Goal: Information Seeking & Learning: Learn about a topic

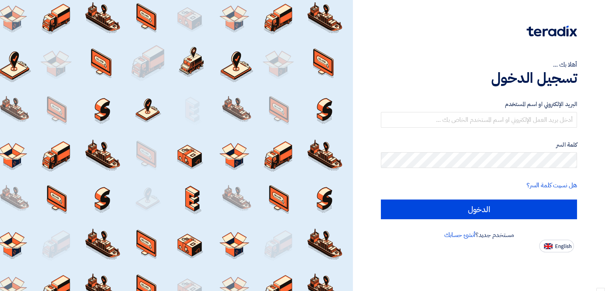
scroll to position [589, 0]
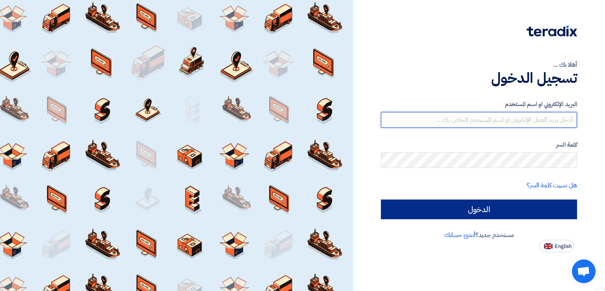
type input "[PERSON_NAME][EMAIL_ADDRESS][DOMAIN_NAME]"
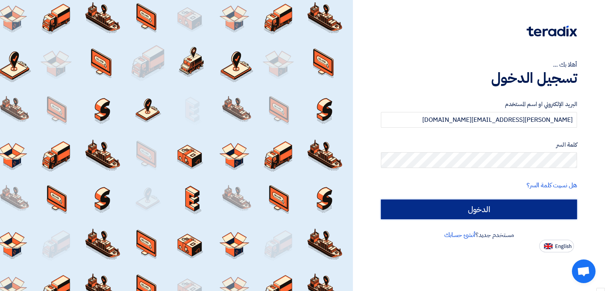
click at [486, 206] on input "الدخول" at bounding box center [479, 209] width 196 height 20
type input "Sign in"
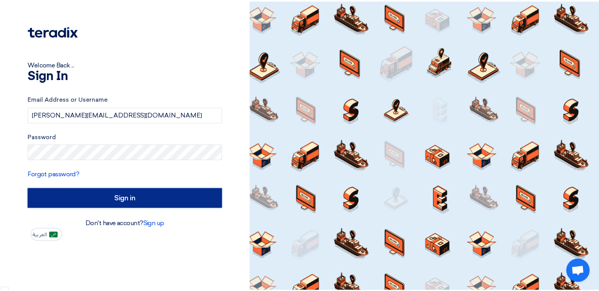
scroll to position [527, 0]
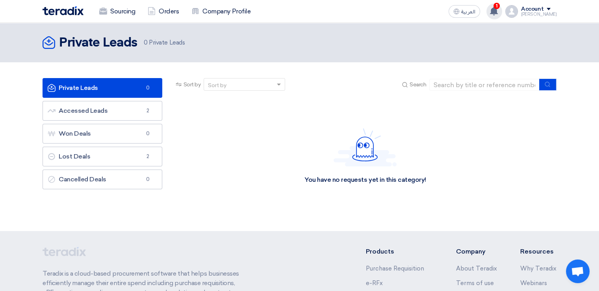
click at [498, 11] on use at bounding box center [494, 11] width 8 height 9
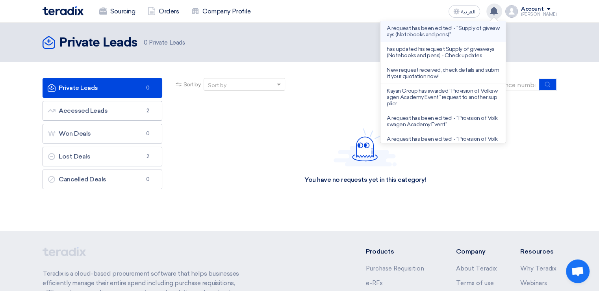
click at [450, 30] on p "A request has been edited! - "Supply of giveaways (Notebooks and pens)"." at bounding box center [443, 31] width 113 height 13
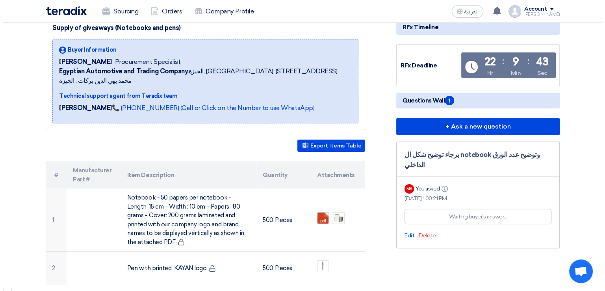
scroll to position [108, 0]
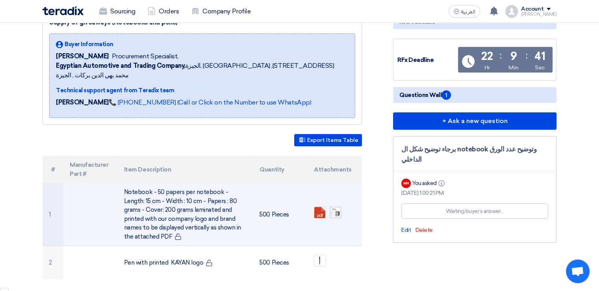
click at [335, 207] on img at bounding box center [335, 212] width 11 height 11
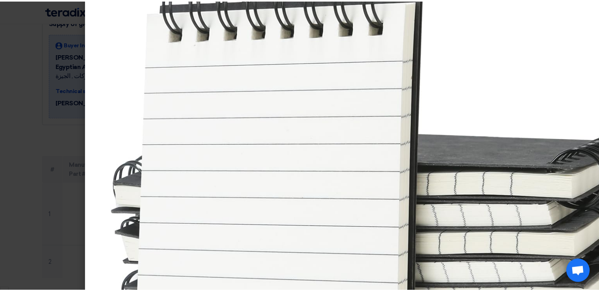
scroll to position [68, 0]
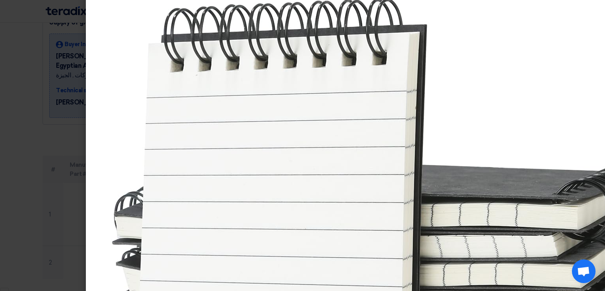
click at [24, 50] on modal-container at bounding box center [302, 145] width 605 height 291
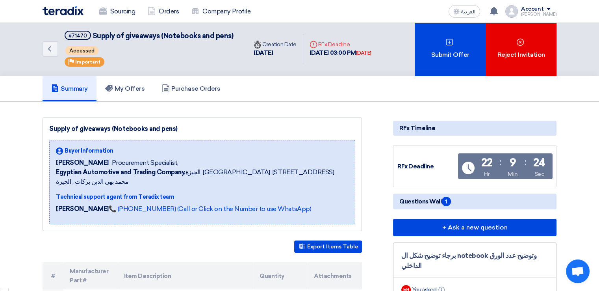
scroll to position [0, 0]
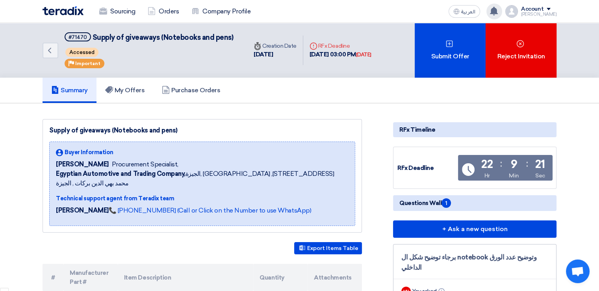
click at [498, 14] on icon at bounding box center [493, 11] width 9 height 9
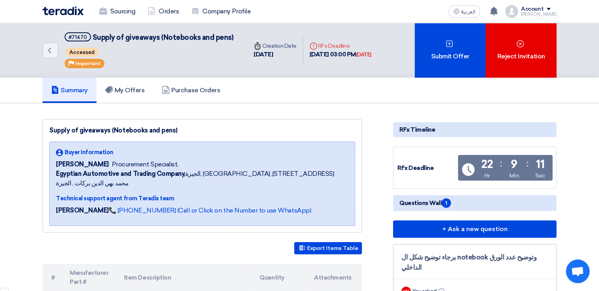
drag, startPoint x: 184, startPoint y: 128, endPoint x: 47, endPoint y: 126, distance: 137.0
type textarea "Supply of giveaways (Notebooks and pens)"
click at [47, 126] on div "Supply of giveaways (Notebooks and pens) Buyer Information [PERSON_NAME] Procur…" at bounding box center [202, 175] width 319 height 113
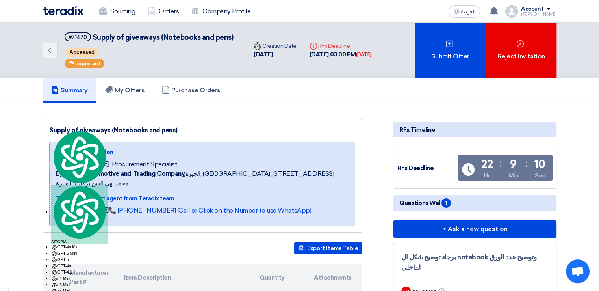
click at [63, 128] on div "Supply of giveaways (Notebooks and pens)" at bounding box center [202, 130] width 306 height 9
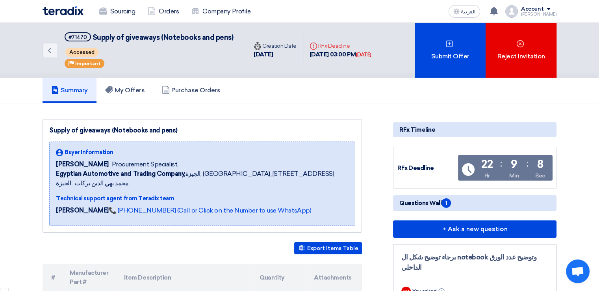
drag, startPoint x: 49, startPoint y: 129, endPoint x: 189, endPoint y: 130, distance: 140.2
click at [189, 130] on div "Supply of giveaways (Notebooks and pens)" at bounding box center [202, 130] width 306 height 9
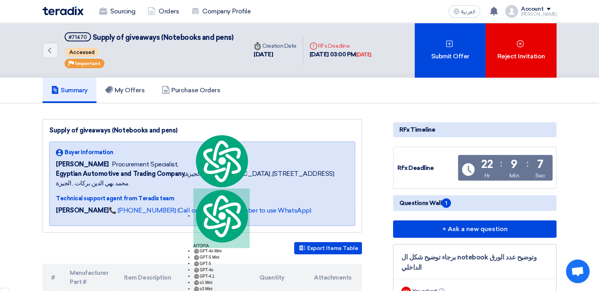
click at [182, 129] on div "Supply of giveaways (Notebooks and pens)" at bounding box center [202, 130] width 306 height 9
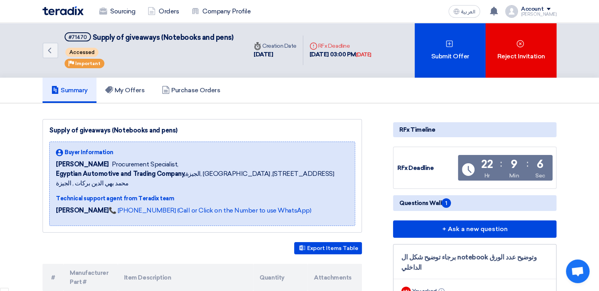
drag, startPoint x: 187, startPoint y: 130, endPoint x: 44, endPoint y: 126, distance: 143.3
click at [44, 126] on div "Supply of giveaways (Notebooks and pens) Buyer Information [PERSON_NAME] Procur…" at bounding box center [202, 175] width 319 height 113
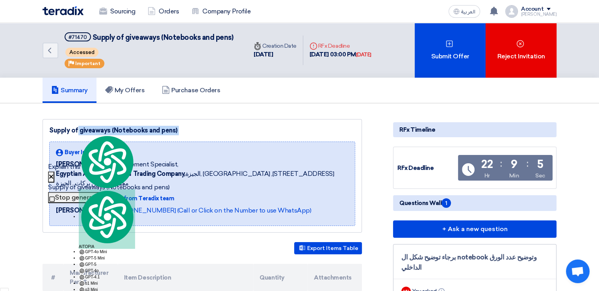
click at [75, 130] on div "Supply of giveaways (Notebooks and pens)" at bounding box center [202, 130] width 306 height 9
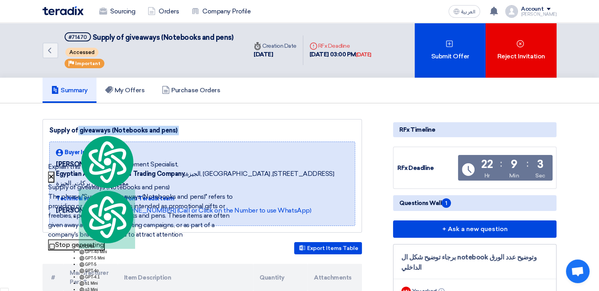
click at [54, 174] on icon at bounding box center [51, 176] width 5 height 6
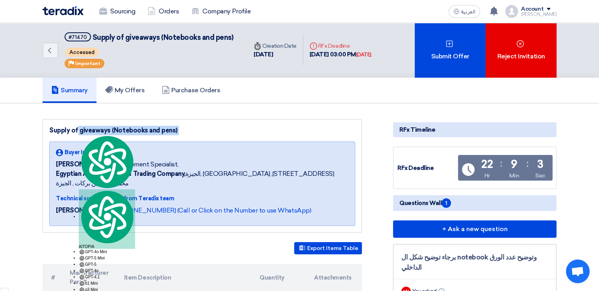
scroll to position [527, 0]
click at [217, 126] on div "Supply of giveaways (Notebooks and pens)" at bounding box center [202, 130] width 306 height 9
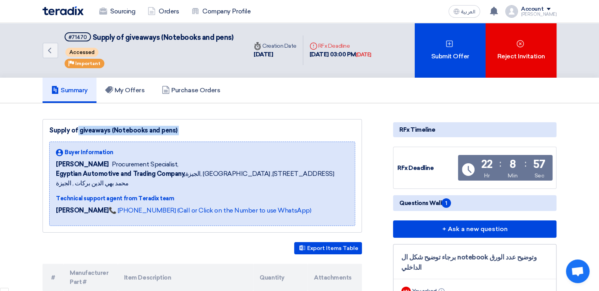
drag, startPoint x: 176, startPoint y: 131, endPoint x: 46, endPoint y: 118, distance: 130.6
click at [46, 119] on div "Supply of giveaways (Notebooks and pens) Buyer Information [PERSON_NAME] Procur…" at bounding box center [202, 175] width 319 height 113
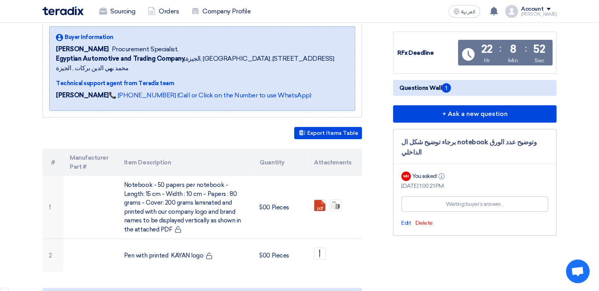
scroll to position [110, 0]
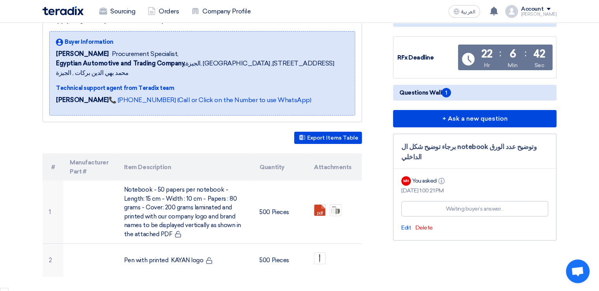
click at [447, 86] on h5 "Questions Wall 1" at bounding box center [474, 93] width 163 height 16
click at [442, 89] on span "Questions Wall 1" at bounding box center [425, 92] width 52 height 9
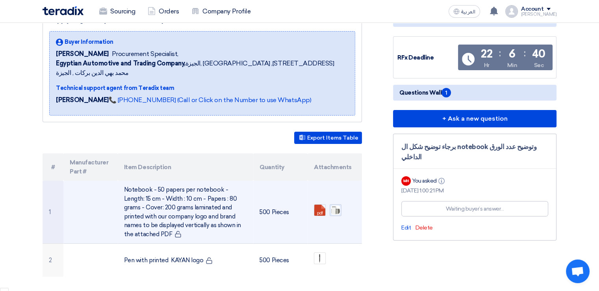
click at [336, 204] on img at bounding box center [335, 209] width 11 height 11
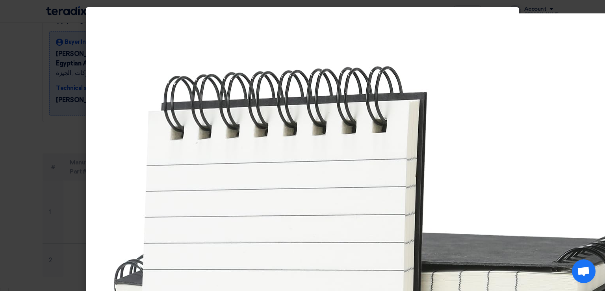
click at [30, 140] on modal-container at bounding box center [302, 145] width 605 height 291
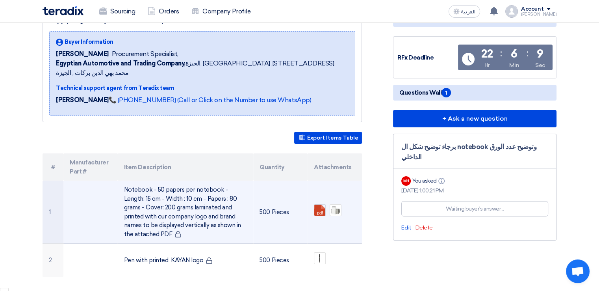
click at [170, 209] on td "Notebook - 50 papers per notebook - Length: 15 cm - Width : 10 cm - Papers : 80…" at bounding box center [186, 211] width 136 height 63
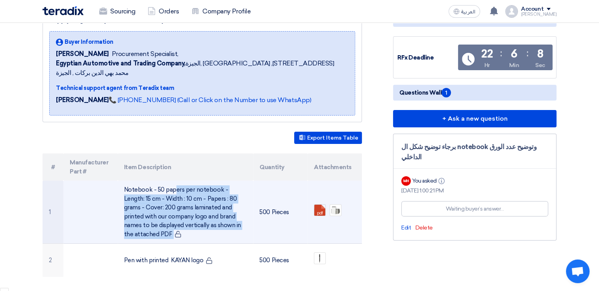
click at [170, 209] on td "Notebook - 50 papers per notebook - Length: 15 cm - Width : 10 cm - Papers : 80…" at bounding box center [186, 211] width 136 height 63
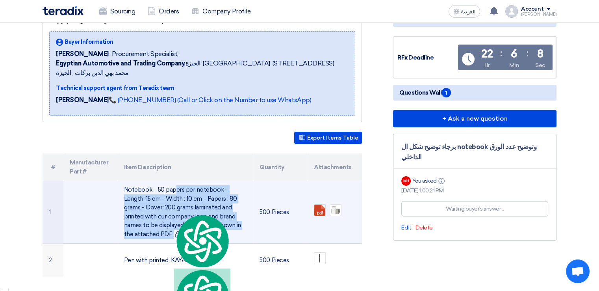
click at [164, 194] on td "Notebook - 50 papers per notebook - Length: 15 cm - Width : 10 cm - Papers : 80…" at bounding box center [186, 211] width 136 height 63
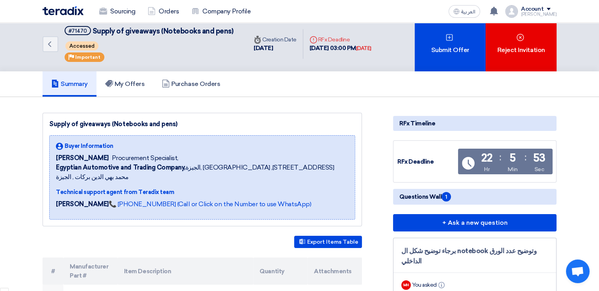
scroll to position [0, 0]
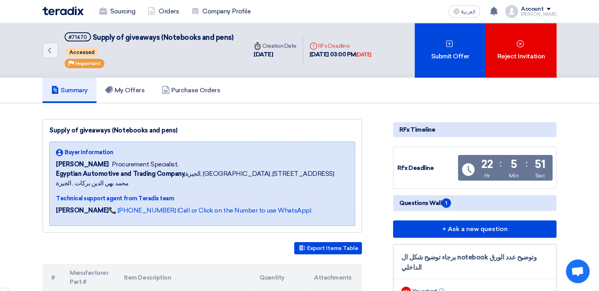
click at [193, 33] on span "Supply of giveaways (Notebooks and pens)" at bounding box center [163, 37] width 141 height 9
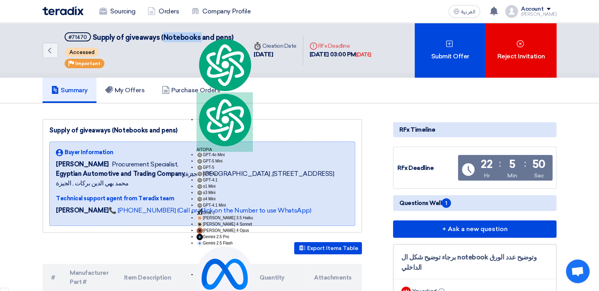
click at [196, 37] on span "Supply of giveaways (Notebooks and pens)" at bounding box center [163, 37] width 141 height 9
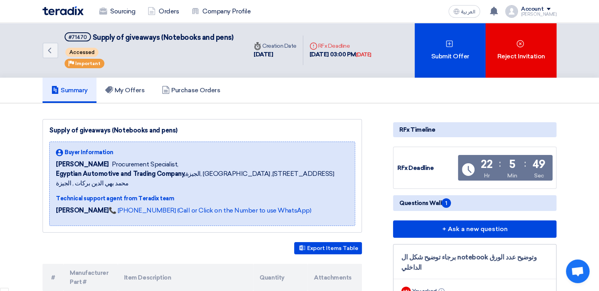
drag, startPoint x: 236, startPoint y: 38, endPoint x: 93, endPoint y: 37, distance: 143.3
click at [98, 33] on div "Back #71470 Supply of giveaways (Notebooks and pens) Accessed Priority Important" at bounding box center [145, 50] width 205 height 55
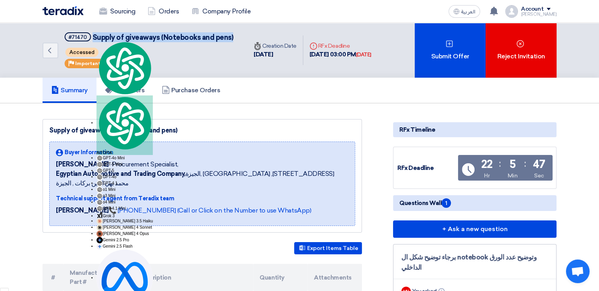
drag, startPoint x: 92, startPoint y: 37, endPoint x: 241, endPoint y: 37, distance: 148.8
click at [241, 37] on div "Back #71470 Supply of giveaways (Notebooks and pens) Accessed Priority Important" at bounding box center [145, 50] width 205 height 55
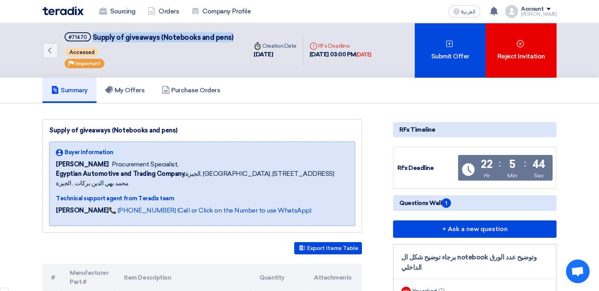
drag, startPoint x: 233, startPoint y: 37, endPoint x: 92, endPoint y: 38, distance: 141.7
click at [92, 38] on div "Back #71470 Supply of giveaways (Notebooks and pens) Accessed Priority Important" at bounding box center [145, 50] width 205 height 55
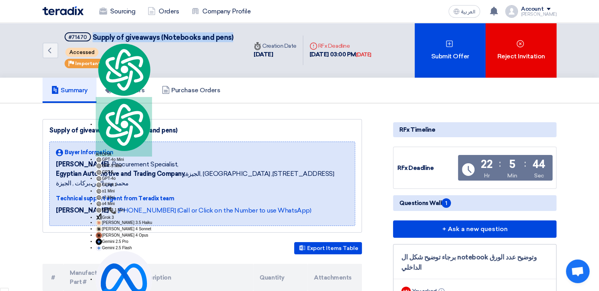
click at [112, 33] on span "Supply of giveaways (Notebooks and pens)" at bounding box center [163, 37] width 141 height 9
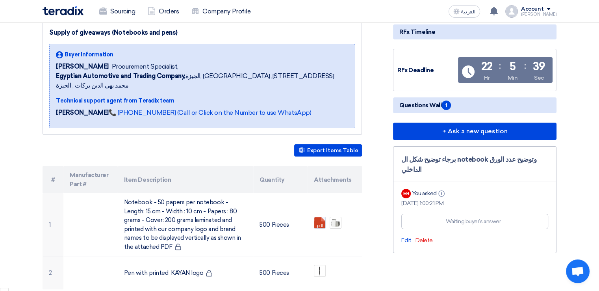
scroll to position [102, 0]
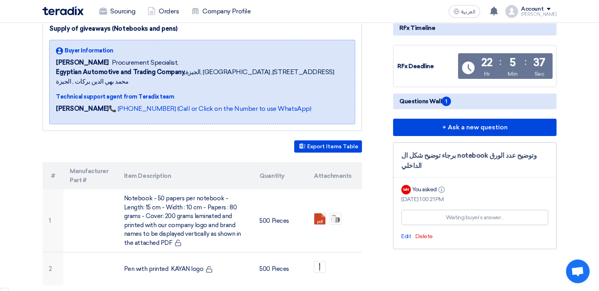
click at [429, 156] on div "برجاء توضيح شكل ال notebook وتوضيح عدد الورق الداخلي" at bounding box center [474, 160] width 147 height 20
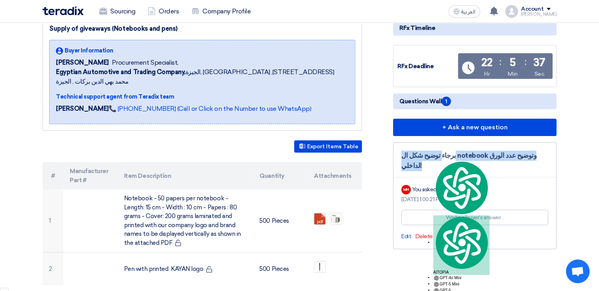
click at [429, 156] on div "برجاء توضيح شكل ال notebook وتوضيح عدد الورق الداخلي" at bounding box center [474, 160] width 147 height 20
click at [409, 156] on div "برجاء توضيح شكل ال notebook وتوضيح عدد الورق الداخلي" at bounding box center [474, 160] width 147 height 20
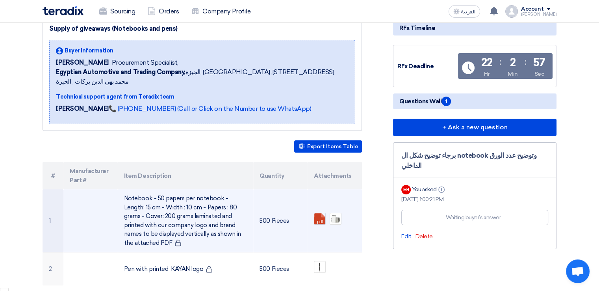
drag, startPoint x: 124, startPoint y: 187, endPoint x: 135, endPoint y: 230, distance: 44.0
click at [135, 230] on td "Notebook - 50 papers per notebook - Length: 15 cm - Width : 10 cm - Papers : 80…" at bounding box center [186, 220] width 136 height 63
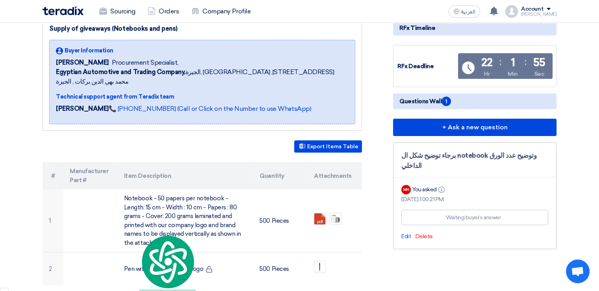
click at [383, 141] on div "Supply of giveaways (Notebooks and pens) Buyer Information [PERSON_NAME] Procur…" at bounding box center [212, 211] width 350 height 389
